Goal: Check status

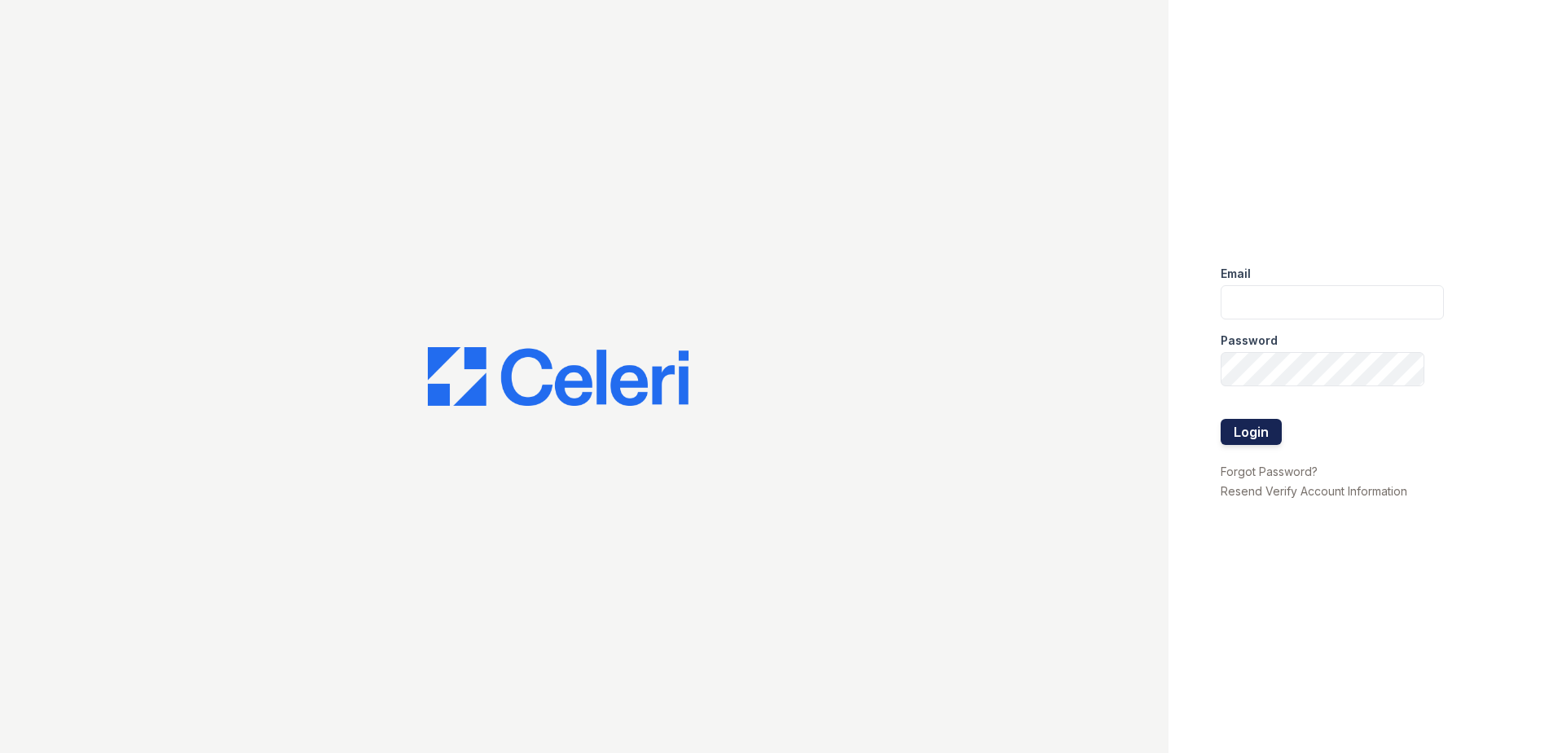
type input "[EMAIL_ADDRESS][DOMAIN_NAME]"
click at [1270, 421] on button "Login" at bounding box center [1251, 432] width 61 height 26
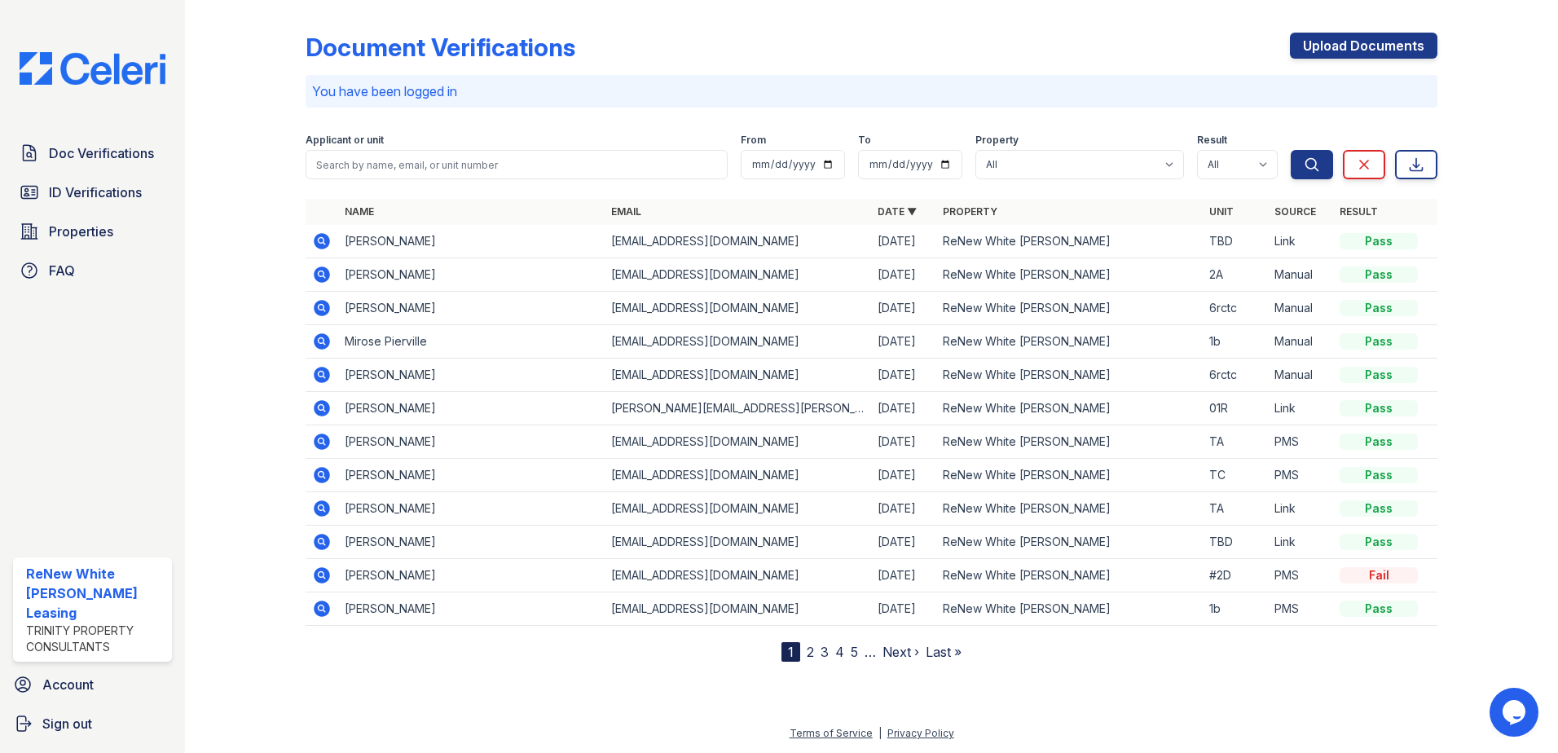
click at [318, 239] on icon at bounding box center [322, 241] width 16 height 16
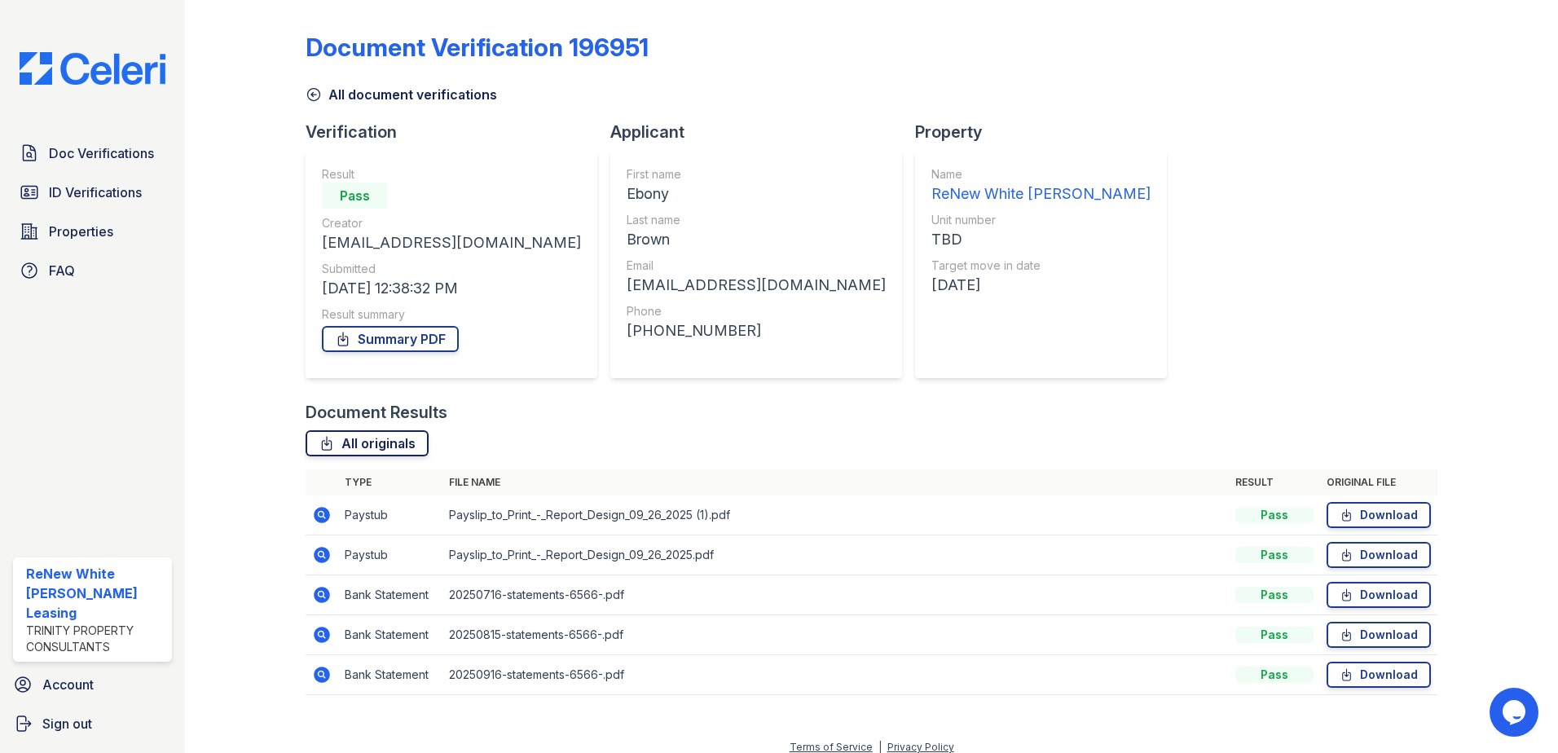
click at [374, 441] on link "All originals" at bounding box center [367, 443] width 123 height 26
